Goal: Task Accomplishment & Management: Use online tool/utility

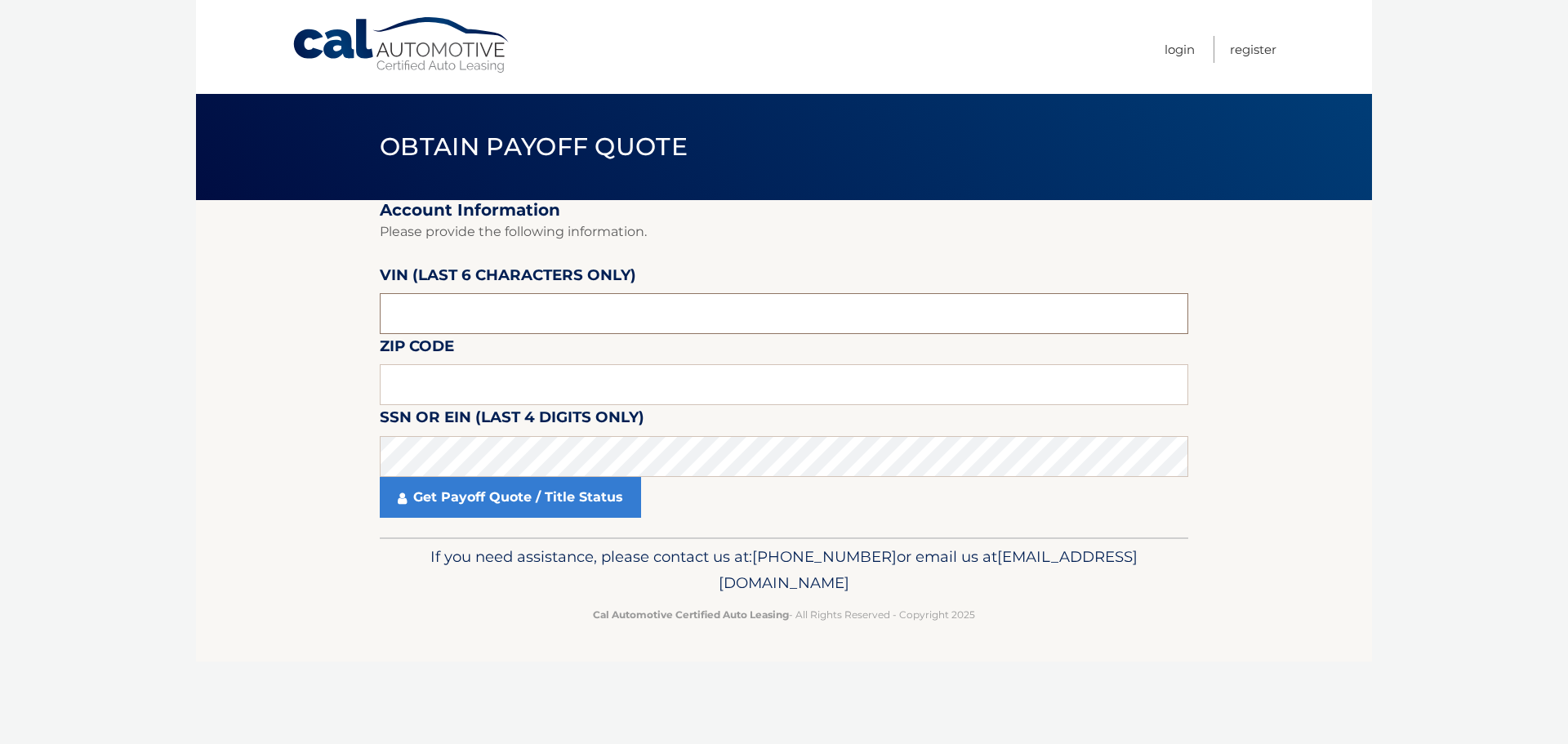
drag, startPoint x: 459, startPoint y: 311, endPoint x: 355, endPoint y: 307, distance: 104.1
click at [355, 307] on section "Account Information Please provide the following information. VIN (last 6 chara…" at bounding box center [784, 369] width 1176 height 338
type input "206604"
click at [539, 381] on input "text" at bounding box center [784, 385] width 809 height 41
type input "33498"
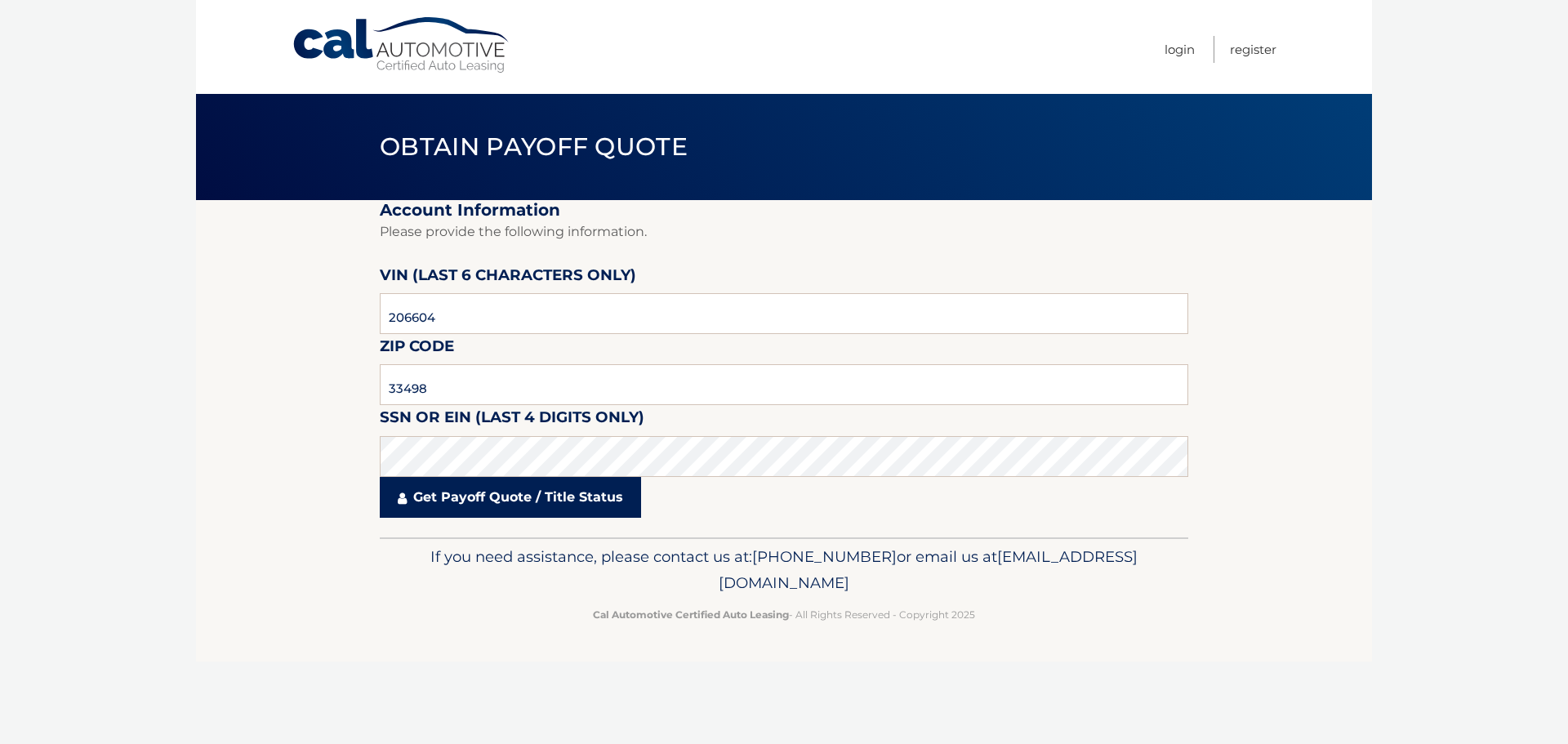
click at [469, 495] on link "Get Payoff Quote / Title Status" at bounding box center [510, 498] width 261 height 41
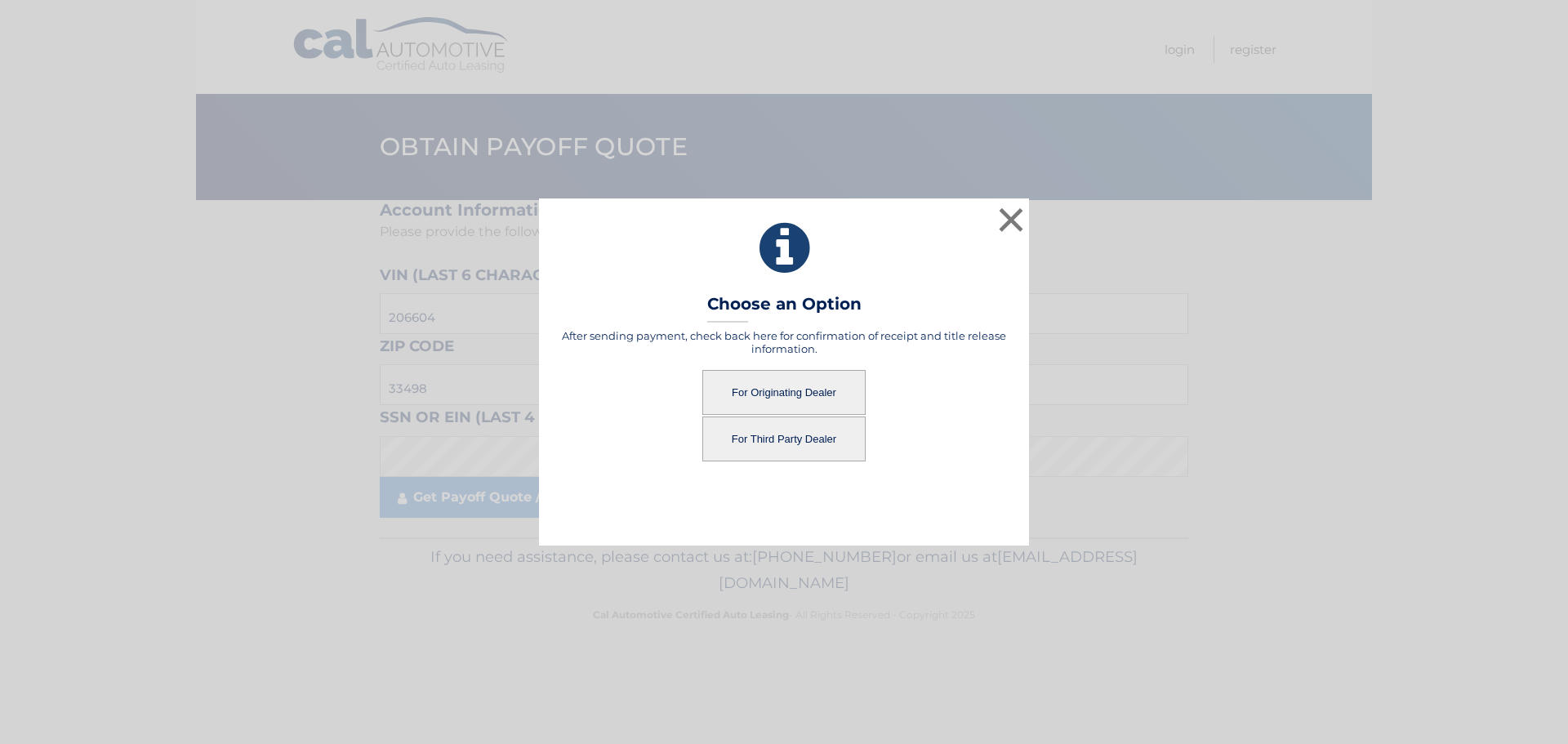
click at [786, 394] on button "For Originating Dealer" at bounding box center [784, 392] width 163 height 45
click at [786, 391] on button "For Originating Dealer" at bounding box center [784, 392] width 163 height 45
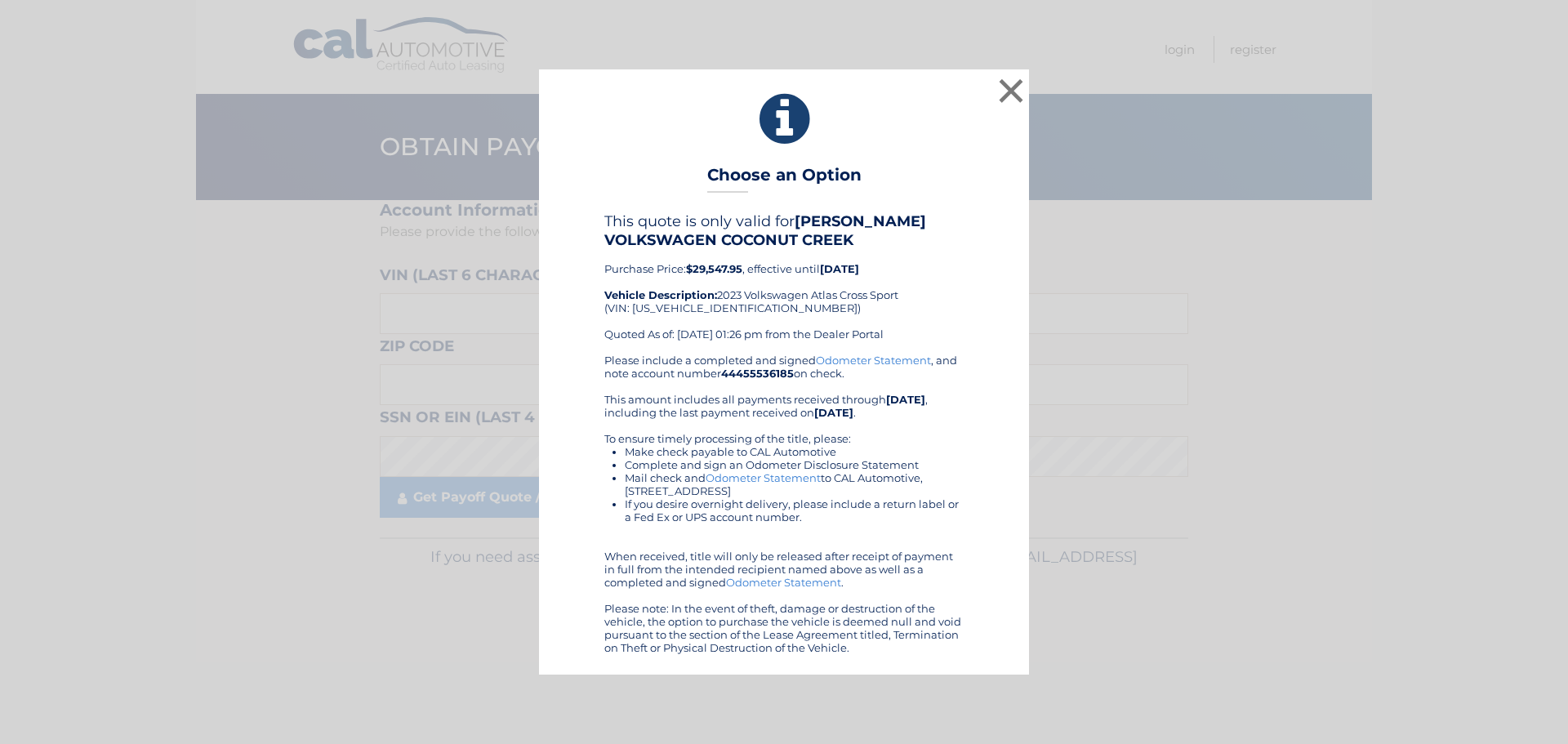
click at [878, 357] on link "Odometer Statement" at bounding box center [874, 360] width 115 height 13
click at [1012, 91] on button "×" at bounding box center [1011, 91] width 33 height 33
